Goal: Check status: Check status

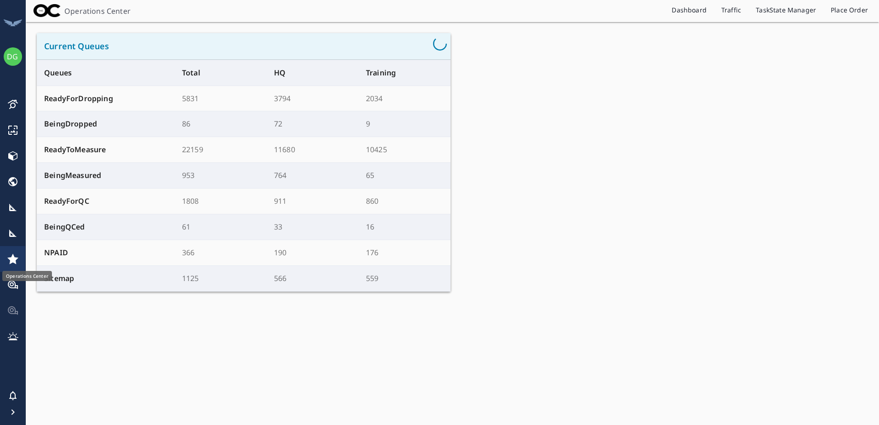
click at [768, 6] on link "TaskState Manager" at bounding box center [785, 11] width 75 height 15
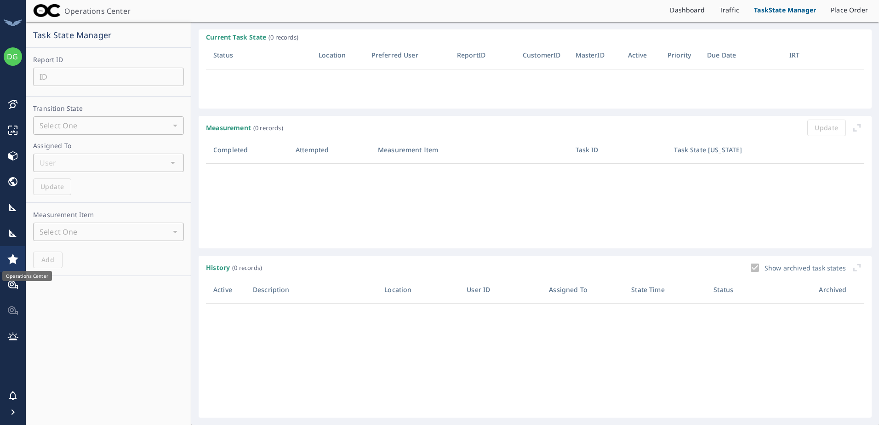
scroll to position [131, 651]
click at [67, 75] on input "number" at bounding box center [108, 77] width 151 height 18
paste input "67752772"
type input "67752772"
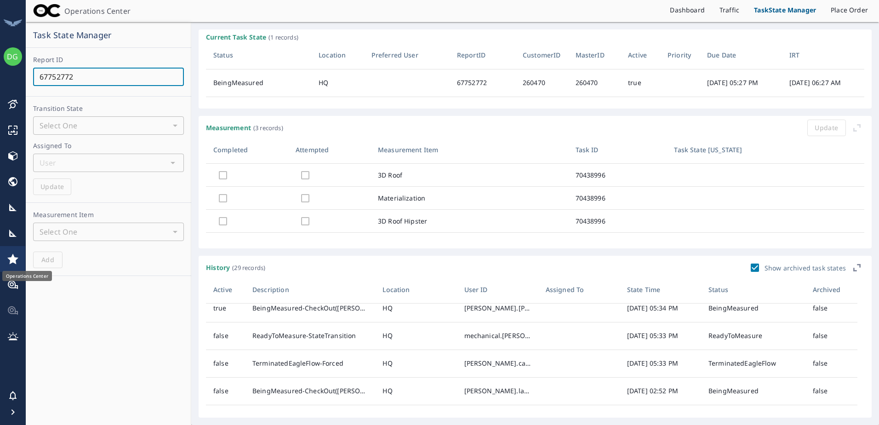
scroll to position [0, 0]
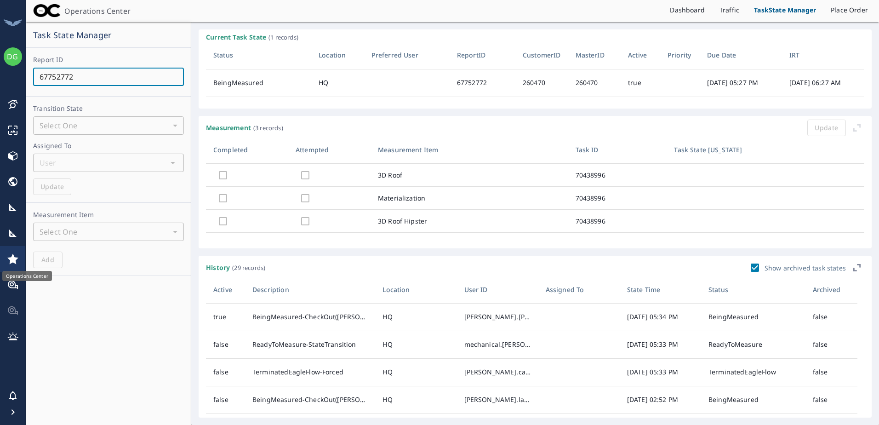
click at [115, 74] on input "67752772" at bounding box center [108, 77] width 151 height 18
click at [74, 80] on input "67752772" at bounding box center [108, 77] width 151 height 18
checkbox input "true"
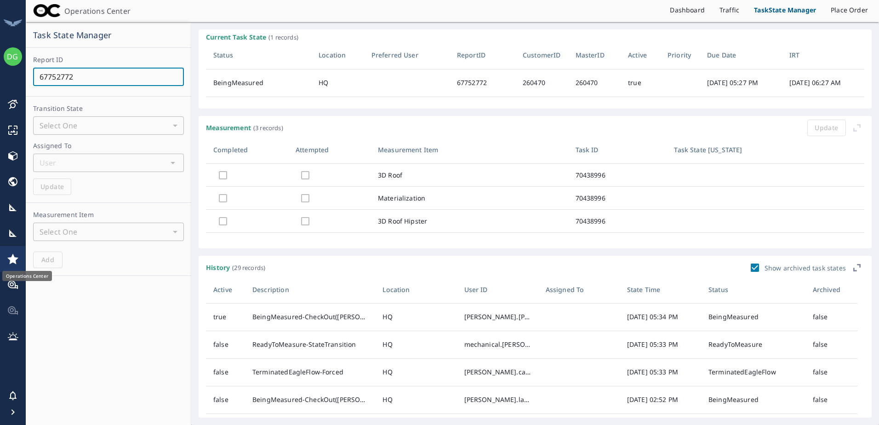
checkbox input "true"
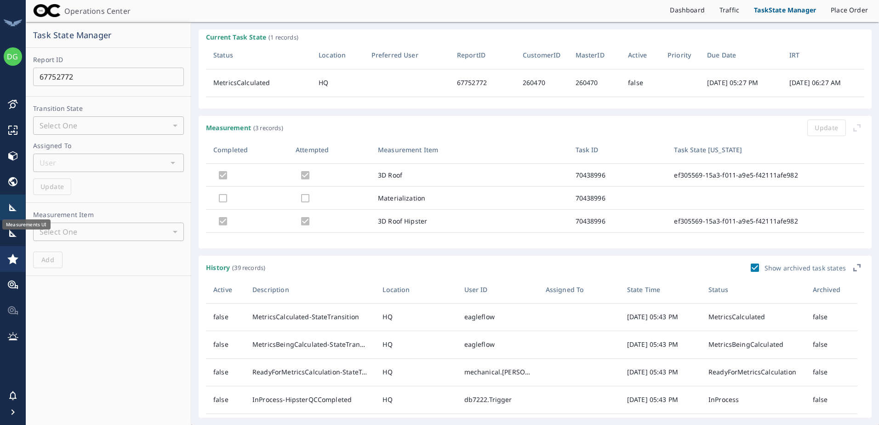
click at [16, 207] on icon at bounding box center [12, 207] width 11 height 11
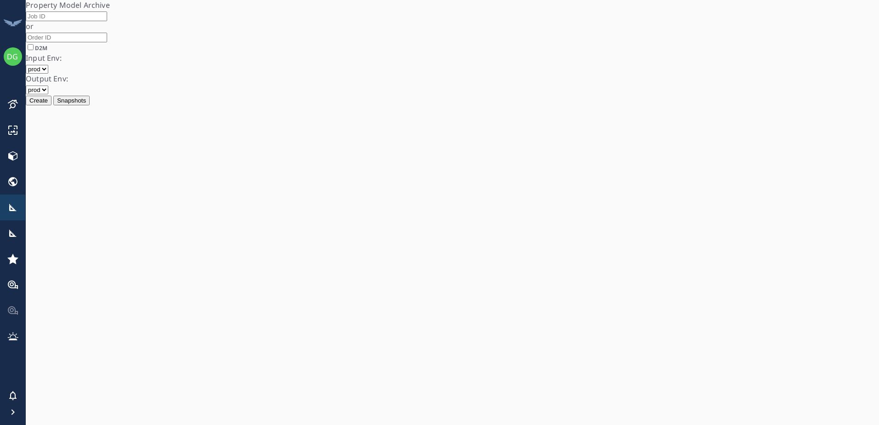
drag, startPoint x: 373, startPoint y: 167, endPoint x: 383, endPoint y: 170, distance: 10.0
click at [107, 21] on input at bounding box center [66, 16] width 81 height 10
drag, startPoint x: 326, startPoint y: 203, endPoint x: 339, endPoint y: 199, distance: 13.5
click at [107, 42] on input at bounding box center [66, 38] width 81 height 10
paste input "67721497"
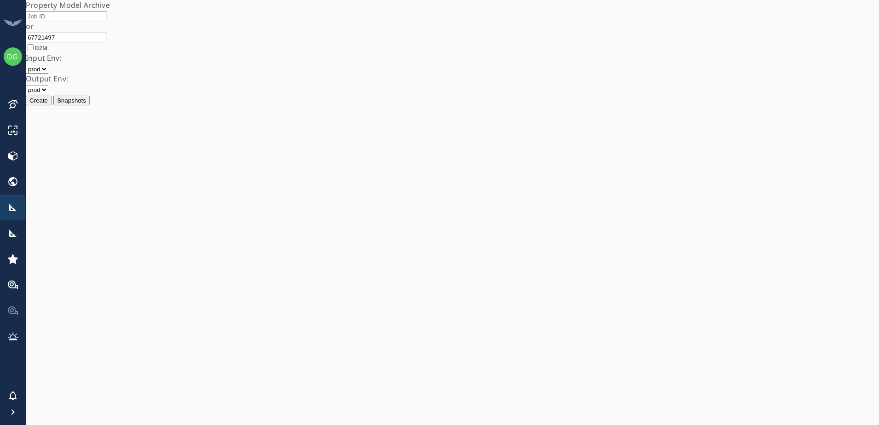
type input "67721497"
click at [90, 105] on button "Snapshots" at bounding box center [71, 101] width 36 height 10
click at [116, 115] on select "Select a snapshot Complete [DATE] 2:52:33 PM Reject [DATE] 2:56:25 PM Complete …" at bounding box center [71, 111] width 91 height 9
select select "67721497/snapshots/[complete].[1759560753104].json"
click at [116, 115] on select "Select a snapshot Complete [DATE] 2:52:33 PM Reject [DATE] 2:56:25 PM Complete …" at bounding box center [71, 111] width 91 height 9
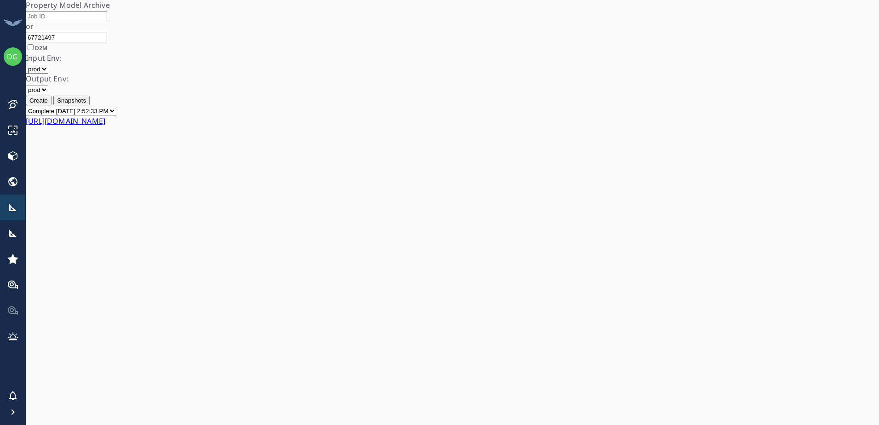
click at [105, 126] on link "[URL][DOMAIN_NAME]" at bounding box center [66, 121] width 80 height 10
